Goal: Navigation & Orientation: Find specific page/section

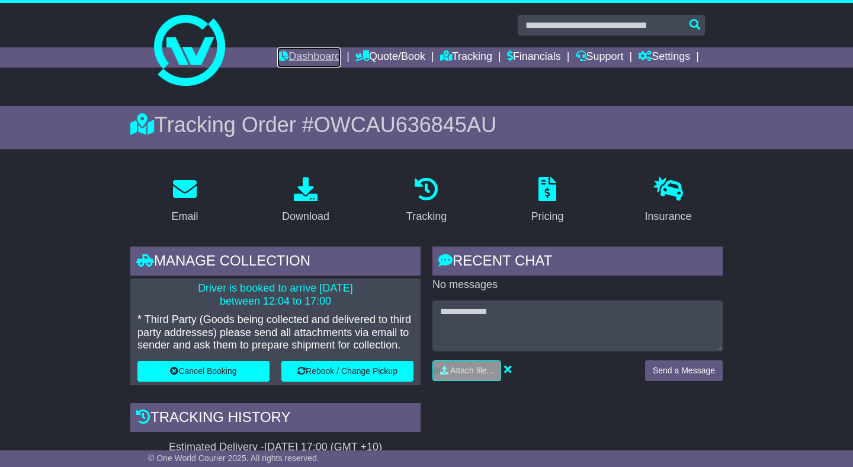
click at [313, 51] on link "Dashboard" at bounding box center [308, 57] width 63 height 20
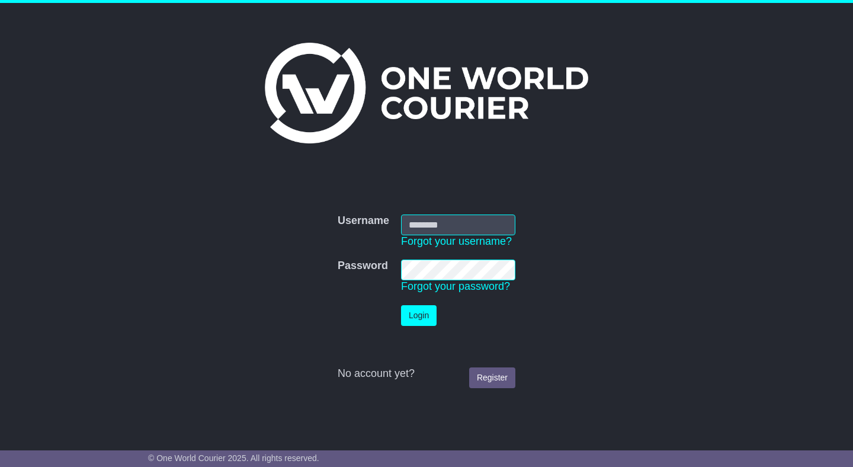
type input "**********"
click at [415, 310] on button "Login" at bounding box center [419, 315] width 36 height 21
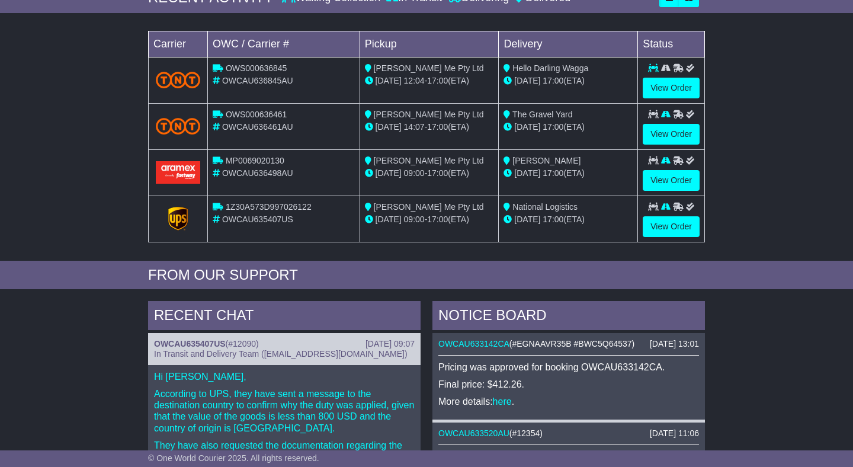
scroll to position [204, 0]
